Goal: Task Accomplishment & Management: Manage account settings

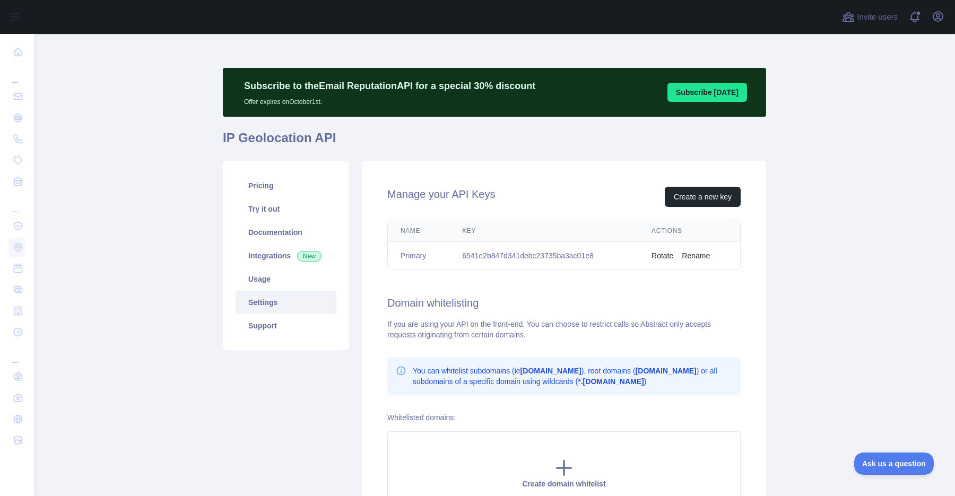
click at [579, 255] on td "6541e2b847d341debc23735ba3ac01e8" at bounding box center [543, 256] width 189 height 28
click at [578, 255] on td "6541e2b847d341debc23735ba3ac01e8" at bounding box center [543, 256] width 189 height 28
copy td "6541e2b847d341debc23735ba3ac01e8"
click at [539, 253] on td "6541e2b847d341debc23735ba3ac01e8" at bounding box center [543, 256] width 189 height 28
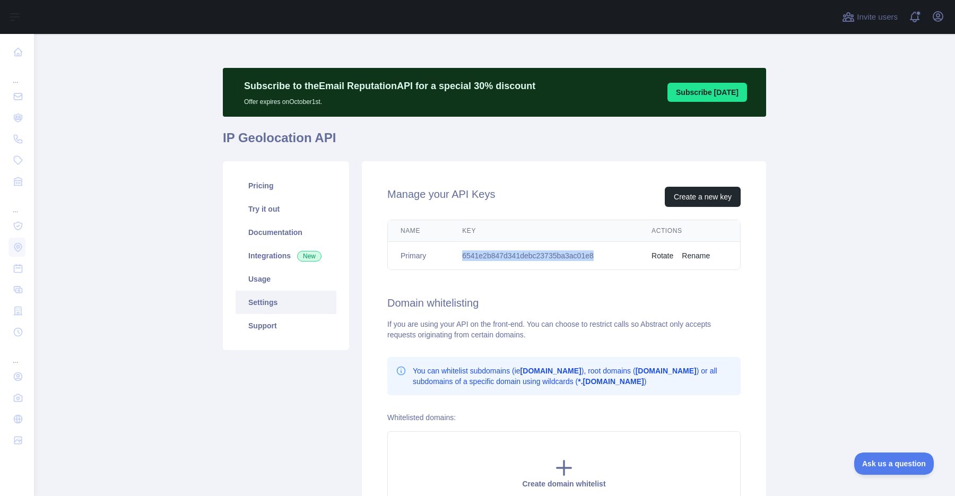
copy td "6541e2b847d341debc23735ba3ac01e8"
click at [665, 255] on button "Rotate" at bounding box center [662, 255] width 22 height 11
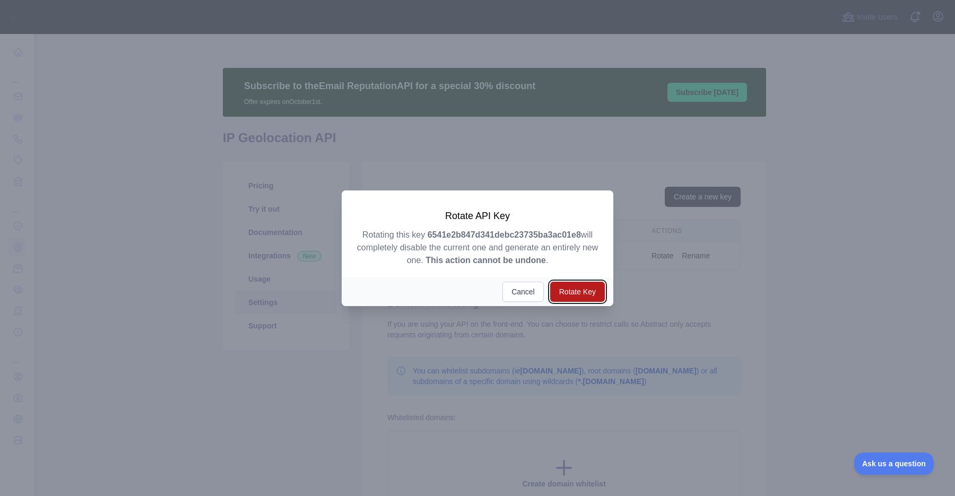
click at [577, 290] on button "Rotate Key" at bounding box center [577, 292] width 55 height 20
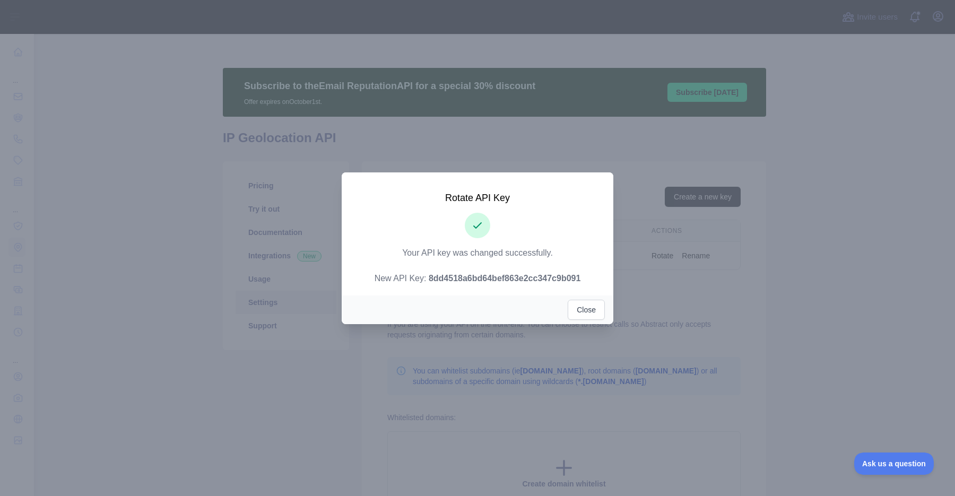
click at [512, 276] on strong "8dd4518a6bd64bef863e2cc347c9b091" at bounding box center [505, 278] width 152 height 9
copy p "8dd4518a6bd64bef863e2cc347c9b091"
click at [592, 309] on button "Close" at bounding box center [586, 310] width 37 height 20
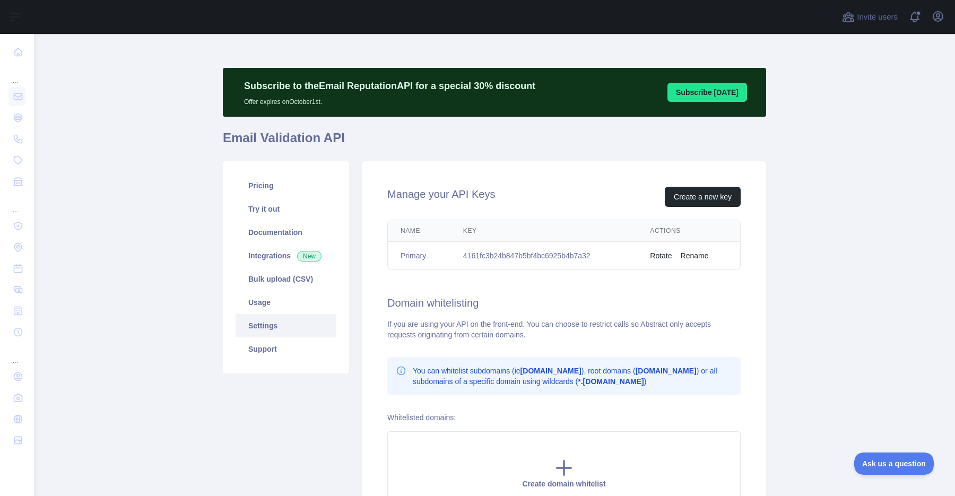
click at [816, 221] on main "Subscribe to the Email Reputation API for a special 30 % discount Offer expires…" at bounding box center [494, 265] width 921 height 462
click at [865, 205] on main "Subscribe to the Email Reputation API for a special 30 % discount Offer expires…" at bounding box center [494, 265] width 921 height 462
click at [542, 260] on td "4161fc3b24b847b5bf4bc6925b4b7a32" at bounding box center [543, 256] width 187 height 28
copy td "4161fc3b24b847b5bf4bc6925b4b7a32"
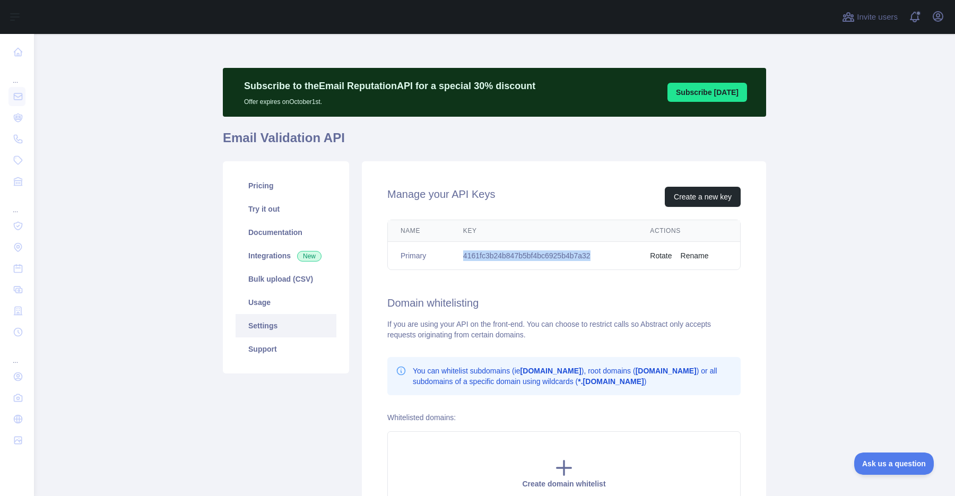
click at [665, 254] on button "Rotate" at bounding box center [661, 255] width 22 height 11
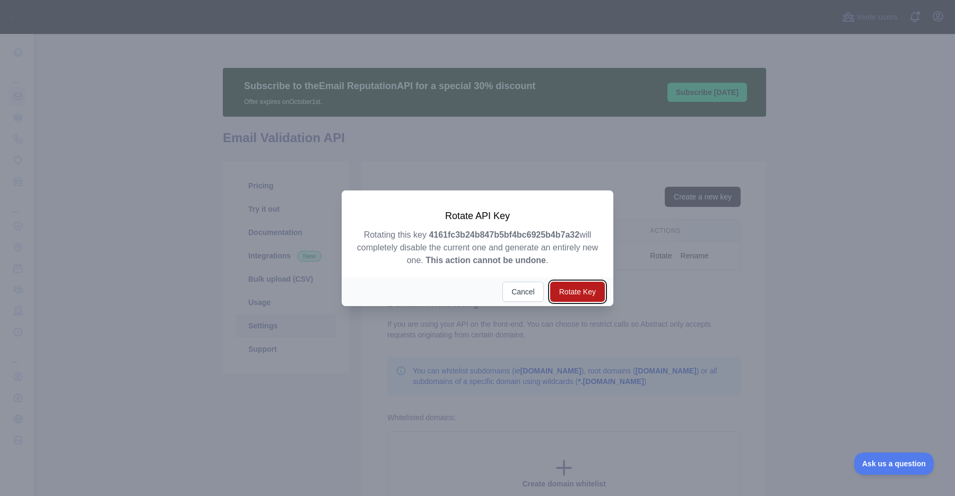
click at [584, 286] on button "Rotate Key" at bounding box center [577, 292] width 55 height 20
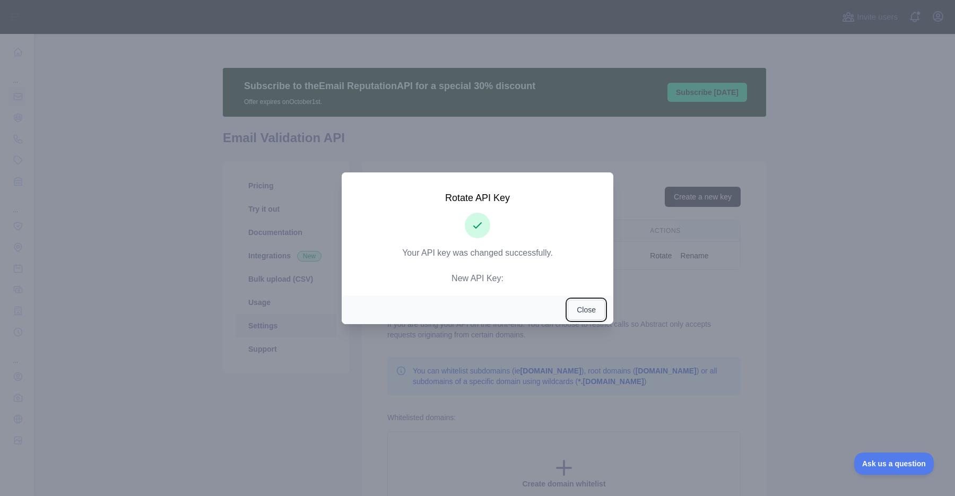
click at [593, 312] on button "Close" at bounding box center [586, 310] width 37 height 20
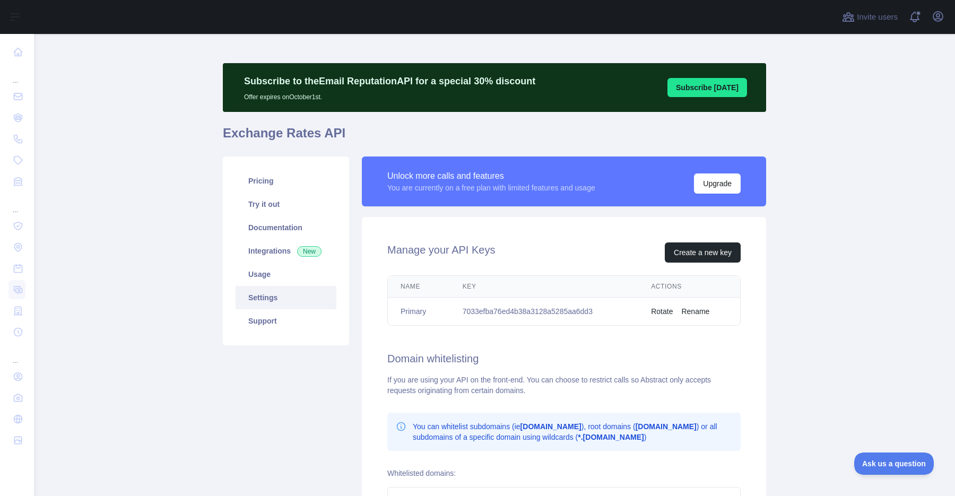
scroll to position [10, 0]
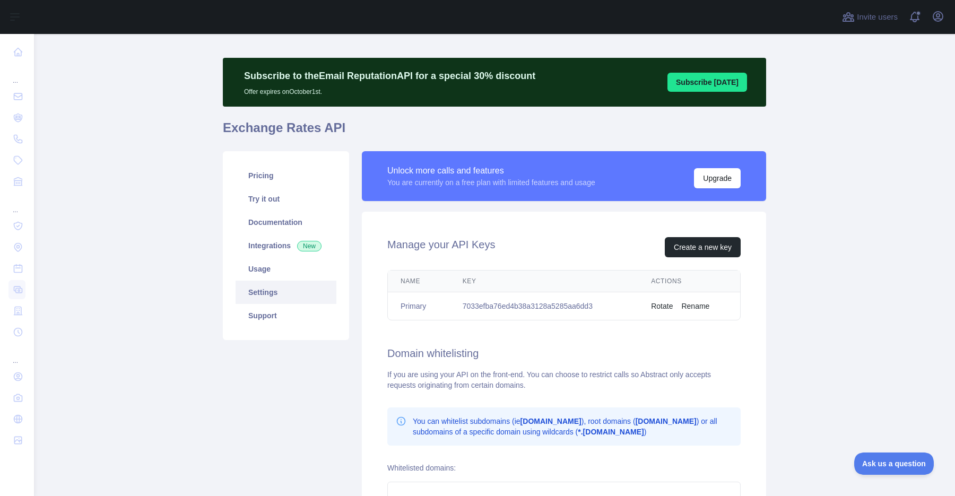
click at [568, 306] on td "7033efba76ed4b38a3128a5285aa6dd3" at bounding box center [544, 306] width 189 height 28
copy td "7033efba76ed4b38a3128a5285aa6dd3"
click at [660, 314] on td "Rotate Rename" at bounding box center [689, 306] width 102 height 28
click at [665, 306] on button "Rotate" at bounding box center [662, 306] width 22 height 11
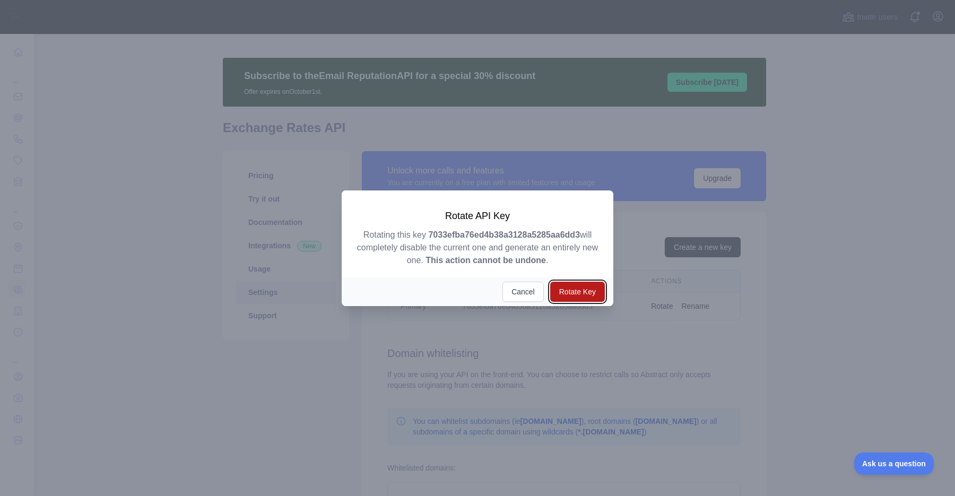
click at [575, 291] on button "Rotate Key" at bounding box center [577, 292] width 55 height 20
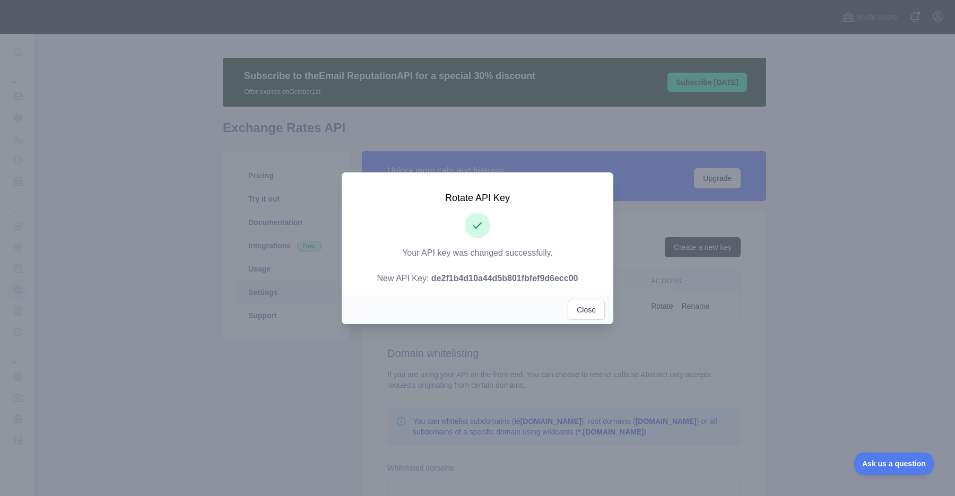
click at [534, 277] on strong "de2f1b4d10a44d5b801fbfef9d6ecc00" at bounding box center [504, 278] width 147 height 9
copy p "de2f1b4d10a44d5b801fbfef9d6ecc00"
click at [590, 306] on button "Close" at bounding box center [586, 310] width 37 height 20
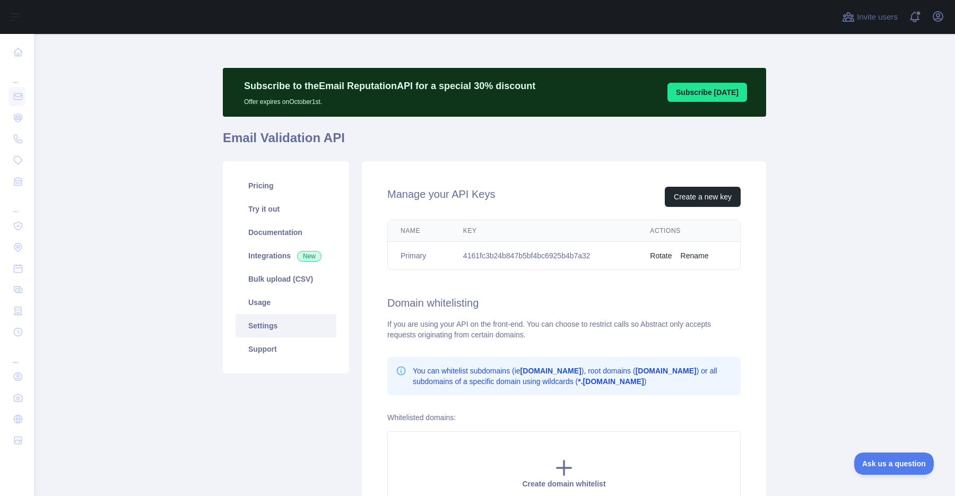
click at [817, 307] on main "Subscribe to the Email Reputation API for a special 30 % discount Offer expires…" at bounding box center [494, 265] width 921 height 462
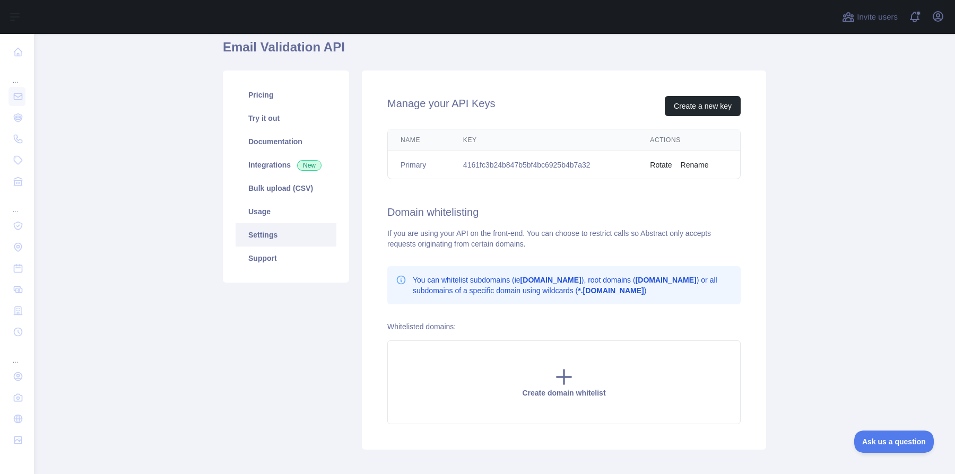
click at [819, 305] on main "Subscribe to the Email Reputation API for a special 30 % discount Offer expires…" at bounding box center [494, 254] width 921 height 440
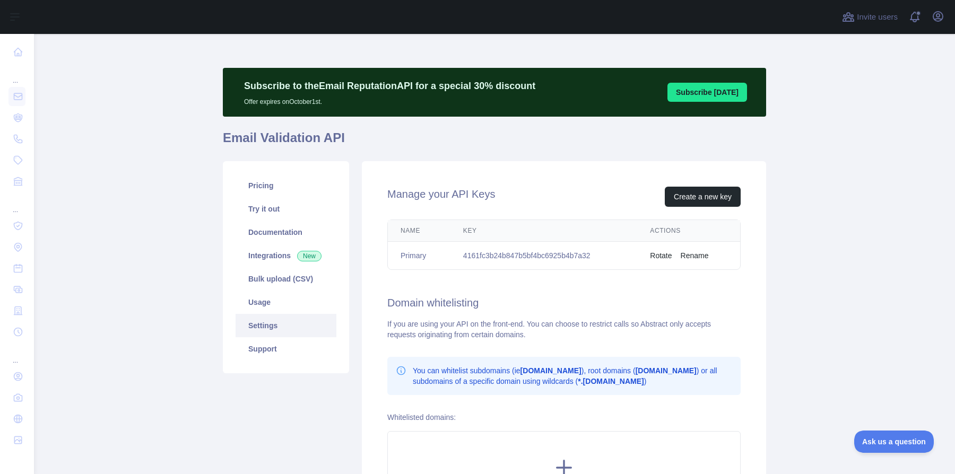
click at [820, 304] on main "Subscribe to the Email Reputation API for a special 30 % discount Offer expires…" at bounding box center [494, 254] width 921 height 440
click at [670, 255] on button "Rotate" at bounding box center [661, 255] width 22 height 11
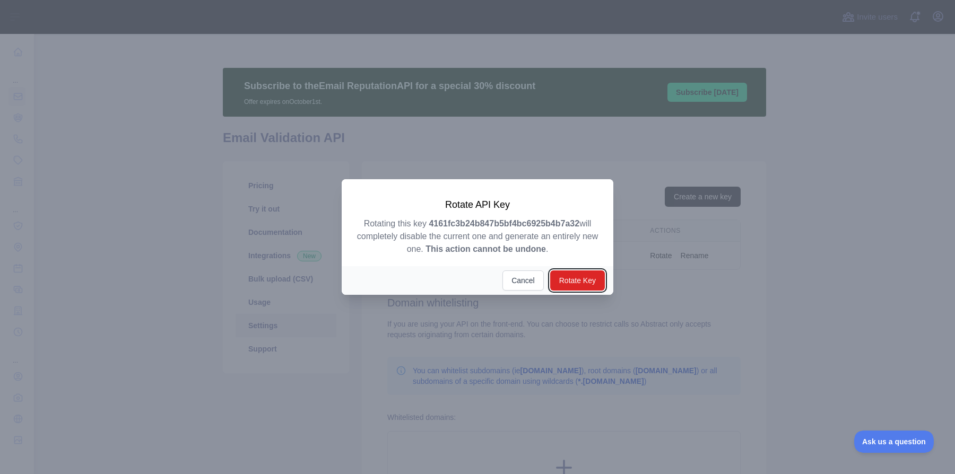
click at [588, 282] on button "Rotate Key" at bounding box center [577, 281] width 55 height 20
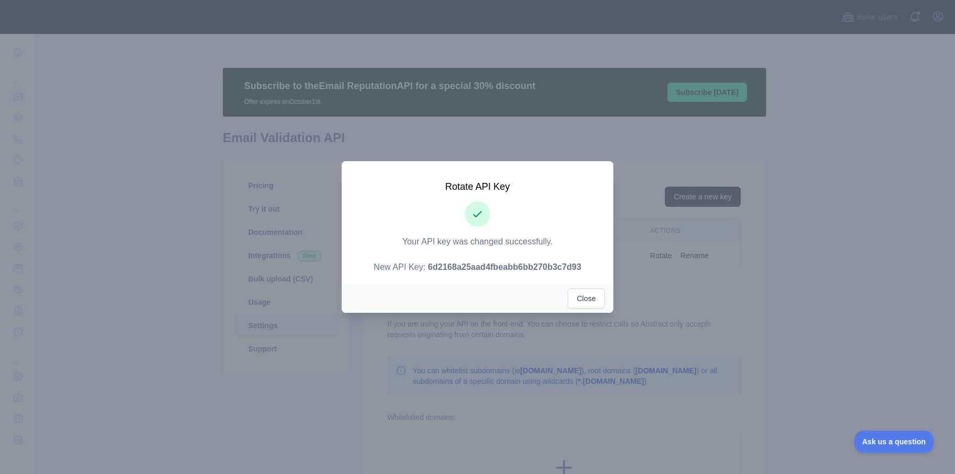
click at [551, 266] on strong "6d2168a25aad4fbeabb6bb270b3c7d93" at bounding box center [504, 267] width 153 height 9
copy p "6d2168a25aad4fbeabb6bb270b3c7d93"
click at [596, 299] on button "Close" at bounding box center [586, 299] width 37 height 20
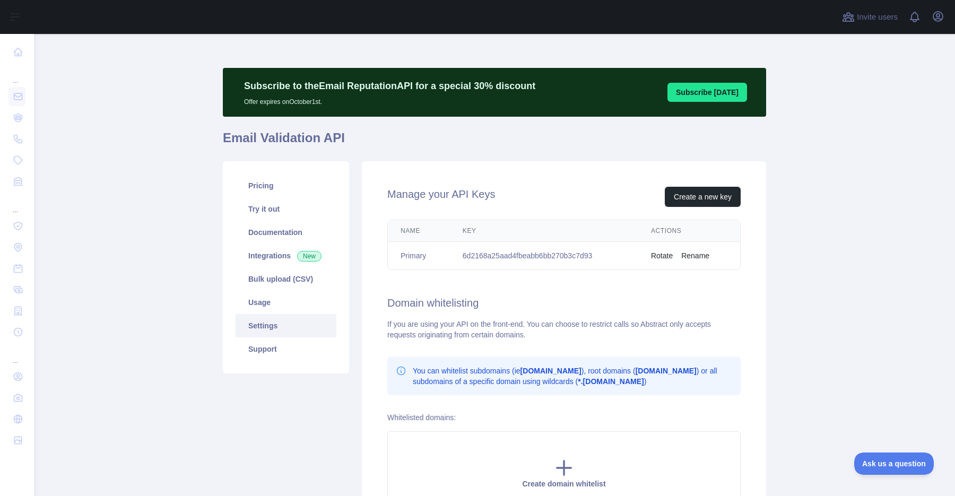
click at [789, 234] on main "Subscribe to the Email Reputation API for a special 30 % discount Offer expires…" at bounding box center [494, 265] width 921 height 462
click at [546, 259] on td "6d2168a25aad4fbeabb6bb270b3c7d93" at bounding box center [544, 256] width 188 height 28
copy td "6d2168a25aad4fbeabb6bb270b3c7d93"
click at [825, 259] on main "Subscribe to the Email Reputation API for a special 30 % discount Offer expires…" at bounding box center [494, 265] width 921 height 462
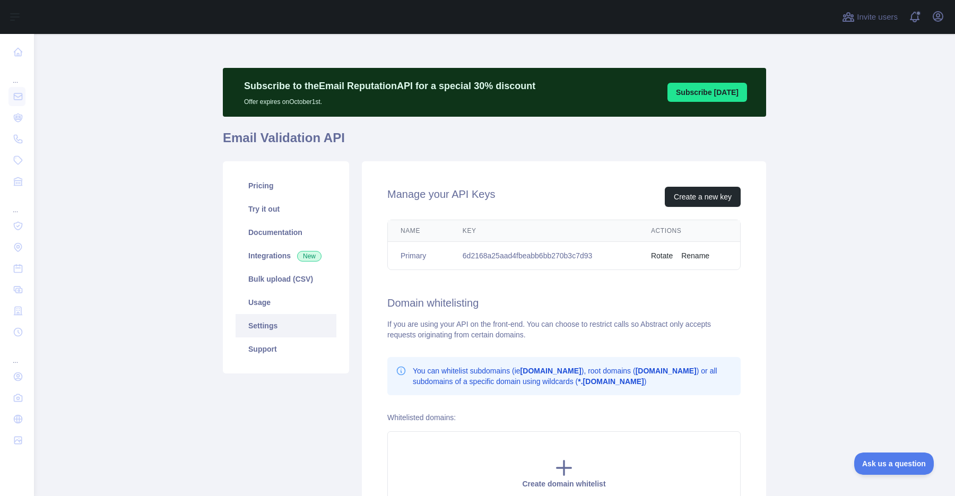
click at [568, 257] on td "6d2168a25aad4fbeabb6bb270b3c7d93" at bounding box center [544, 256] width 188 height 28
copy td "6d2168a25aad4fbeabb6bb270b3c7d93"
click at [578, 262] on td "6d2168a25aad4fbeabb6bb270b3c7d93" at bounding box center [544, 256] width 188 height 28
click at [576, 257] on td "6d2168a25aad4fbeabb6bb270b3c7d93" at bounding box center [544, 256] width 188 height 28
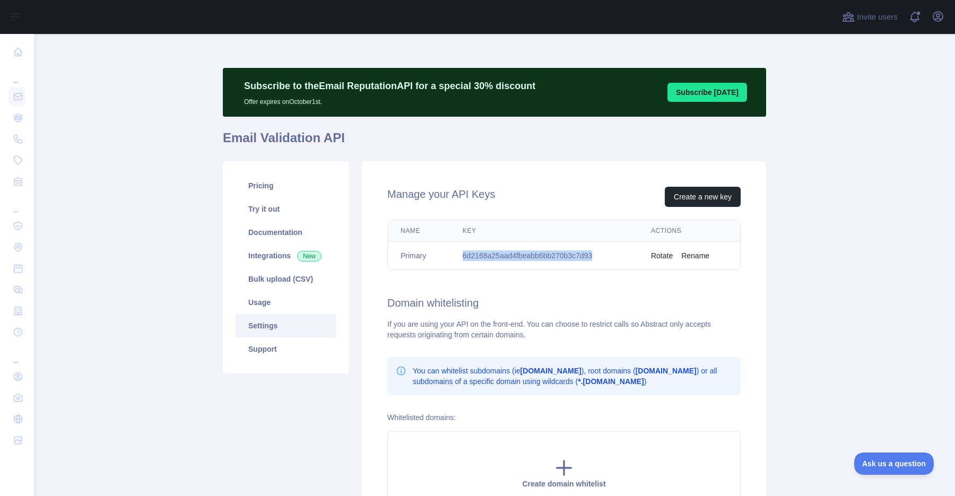
click at [576, 257] on td "6d2168a25aad4fbeabb6bb270b3c7d93" at bounding box center [544, 256] width 188 height 28
copy td "6d2168a25aad4fbeabb6bb270b3c7d93"
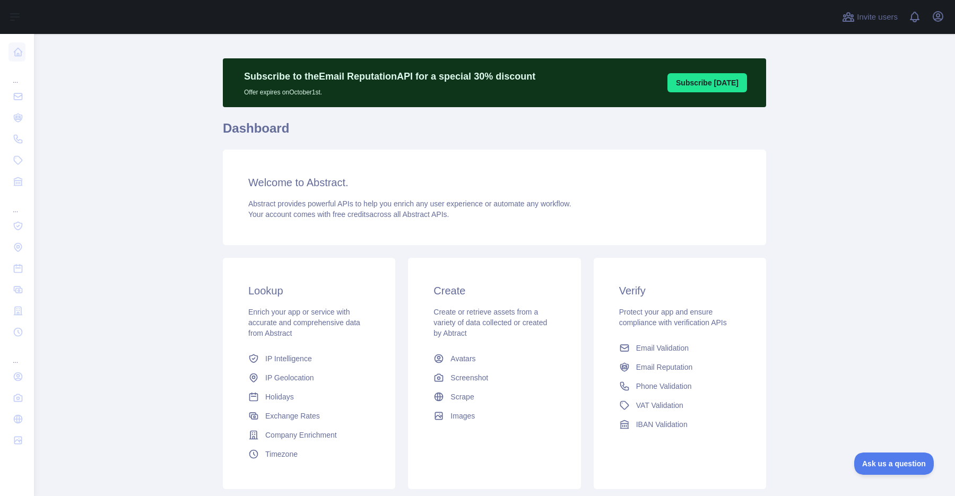
scroll to position [10, 0]
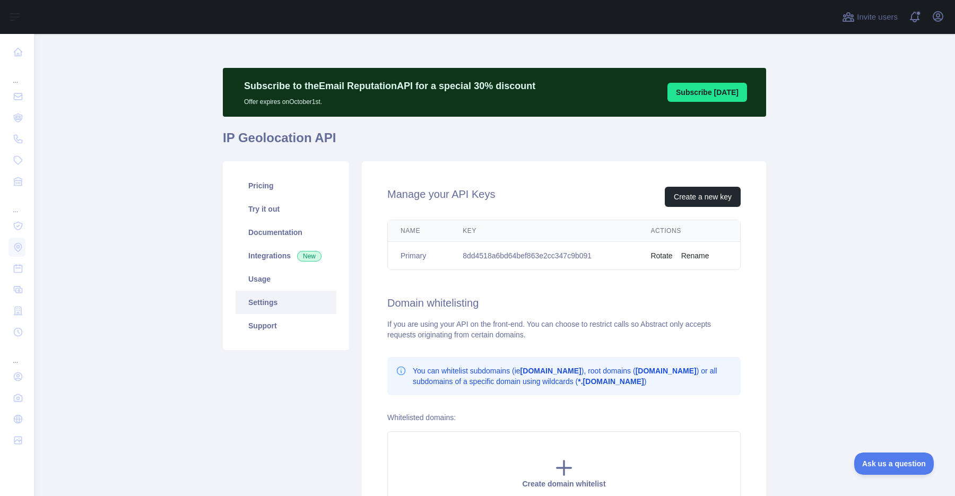
click at [507, 260] on td "8dd4518a6bd64bef863e2cc347c9b091" at bounding box center [544, 256] width 188 height 28
copy td "8dd4518a6bd64bef863e2cc347c9b091"
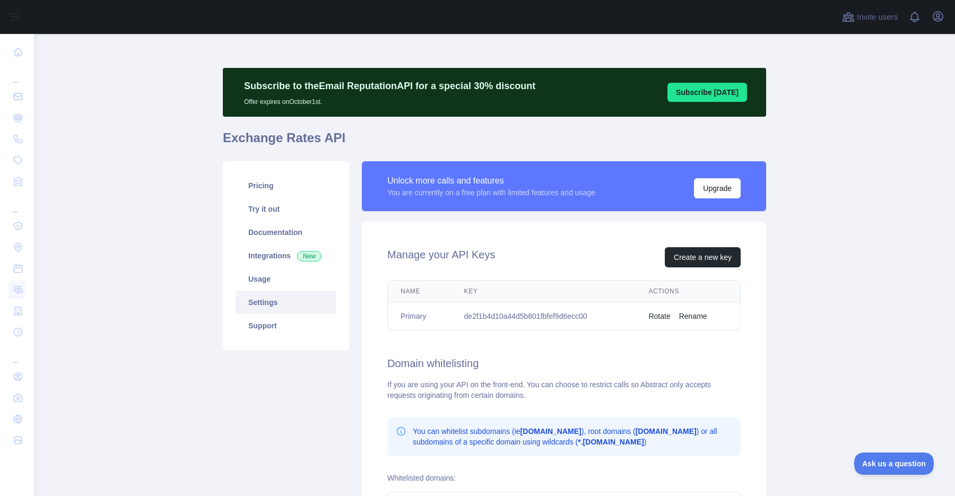
scroll to position [10, 0]
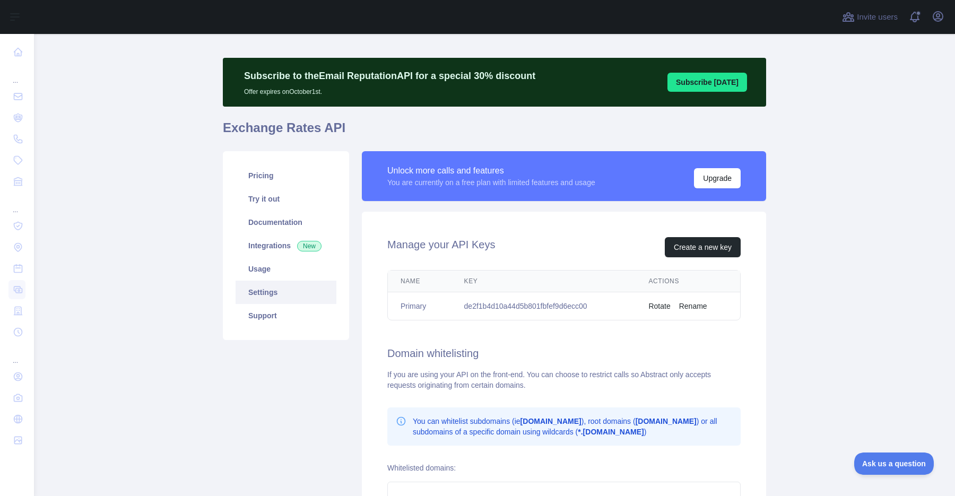
click at [517, 307] on td "de2f1b4d10a44d5b801fbfef9d6ecc00" at bounding box center [543, 306] width 185 height 28
copy td "de2f1b4d10a44d5b801fbfef9d6ecc00"
